Goal: Check status: Check status

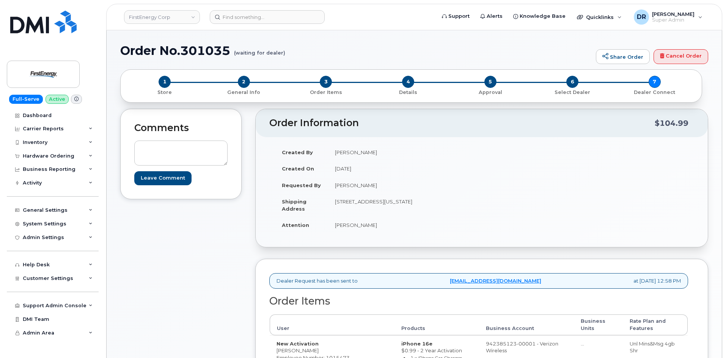
scroll to position [101, 0]
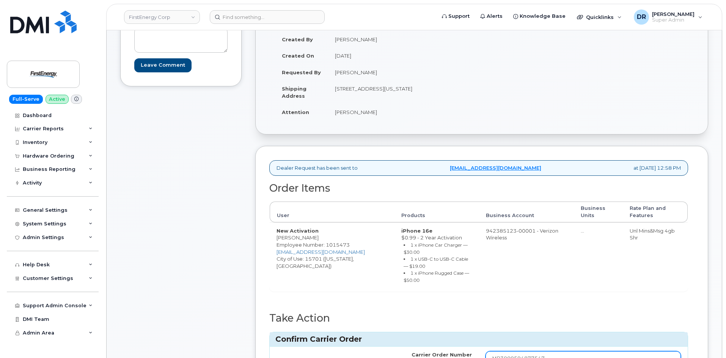
type input "MB3000594877547"
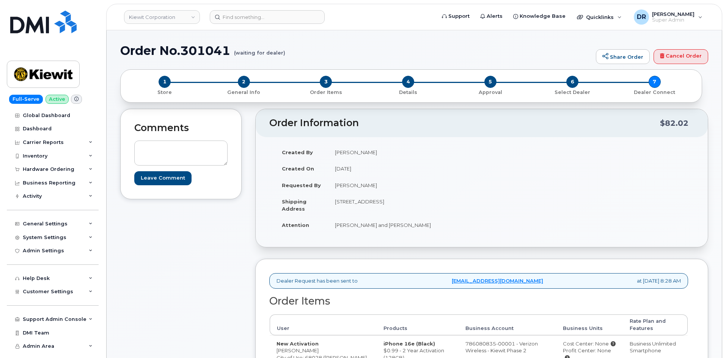
scroll to position [94, 0]
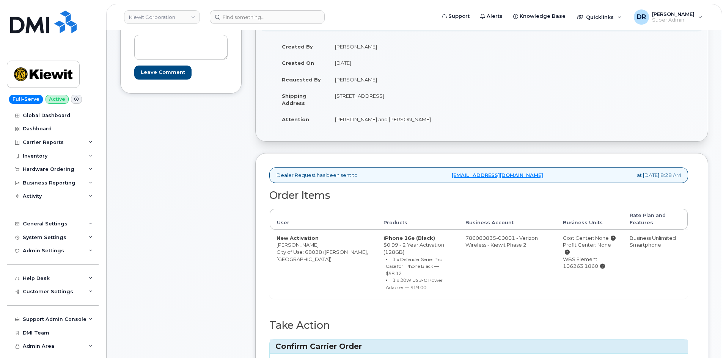
type input "MB1000502313158"
